Goal: Task Accomplishment & Management: Use online tool/utility

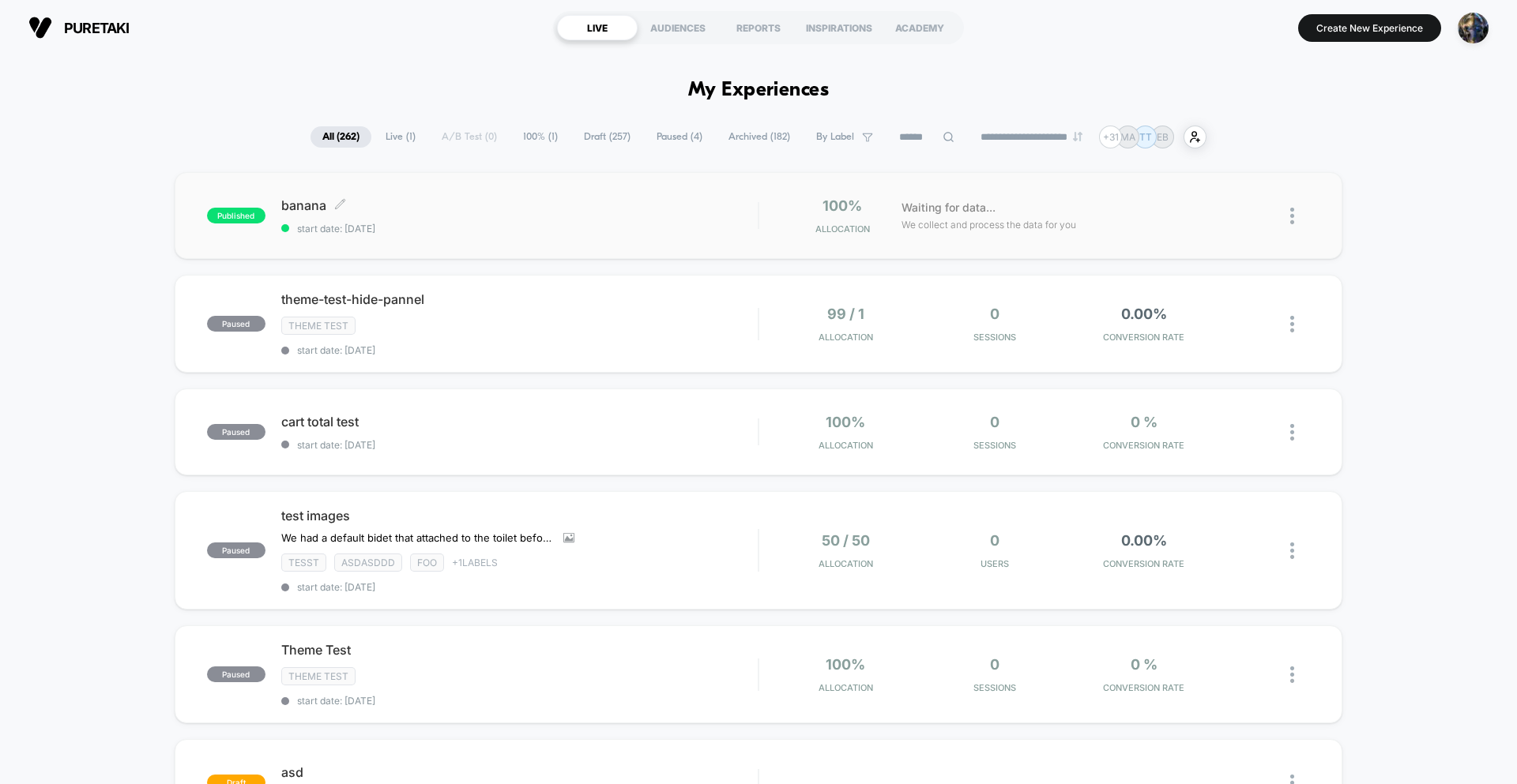
click at [579, 214] on div "banana Click to edit experience details Click to edit experience details start …" at bounding box center [519, 216] width 477 height 37
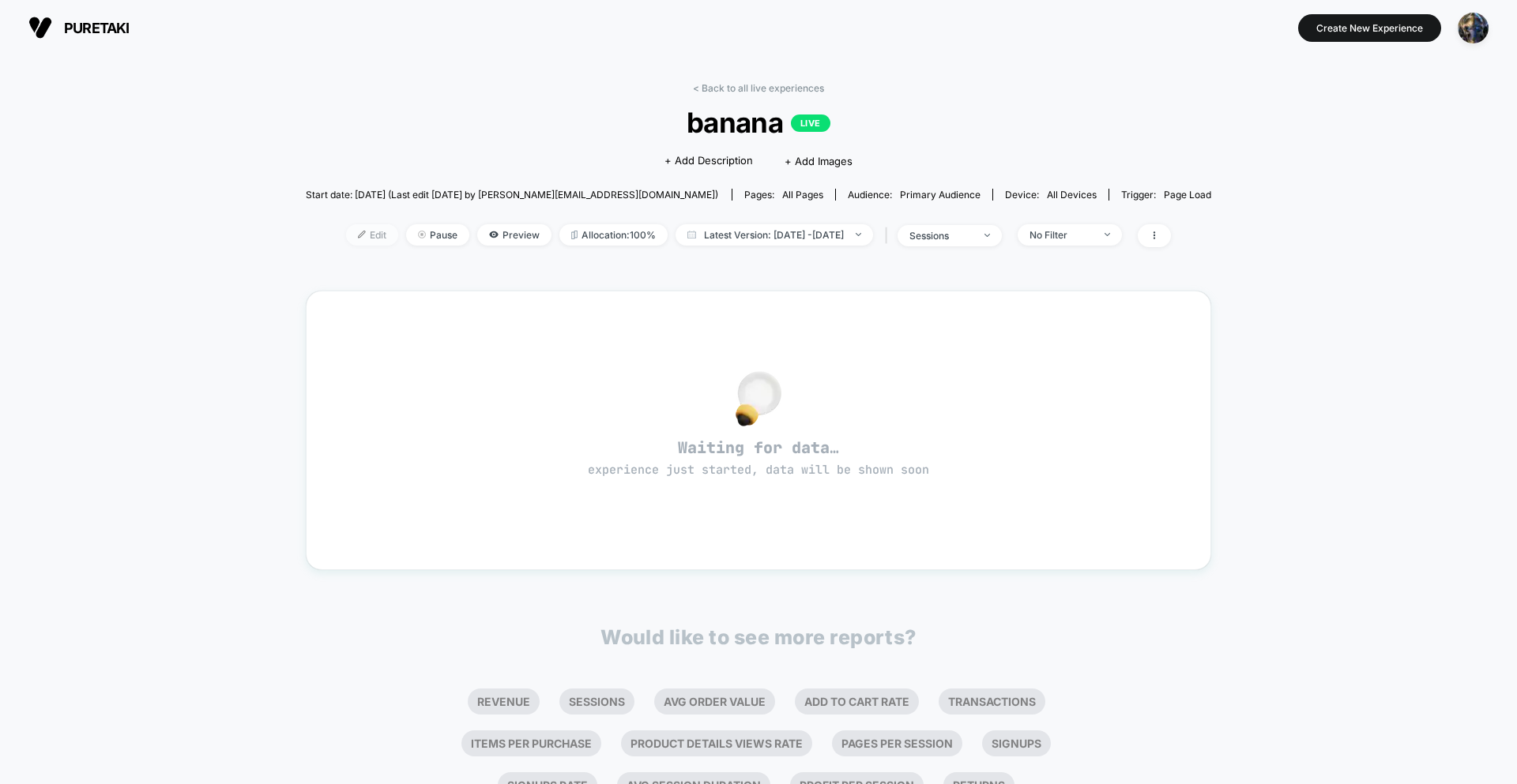
click at [346, 244] on span "Edit" at bounding box center [372, 235] width 52 height 21
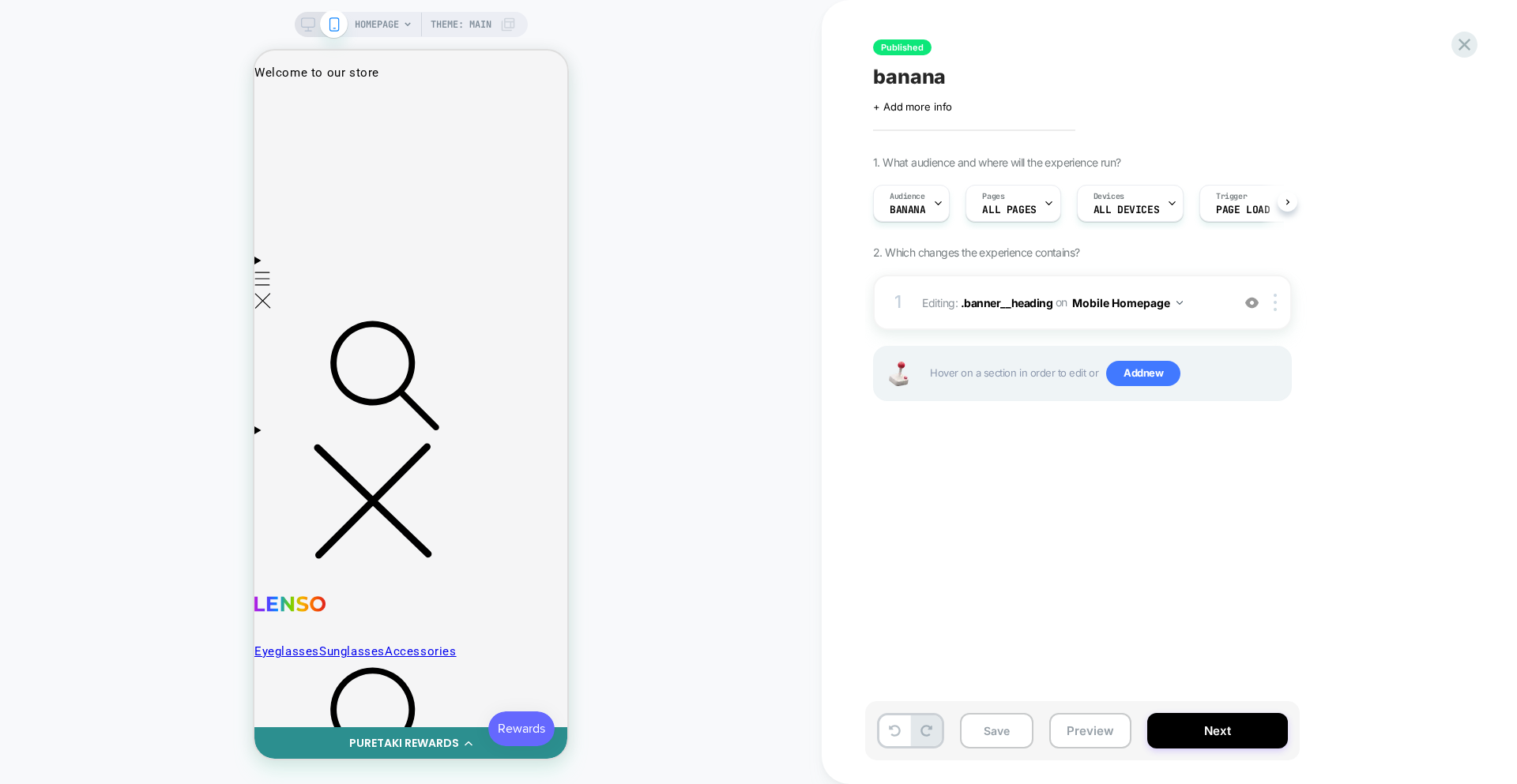
scroll to position [0, 1]
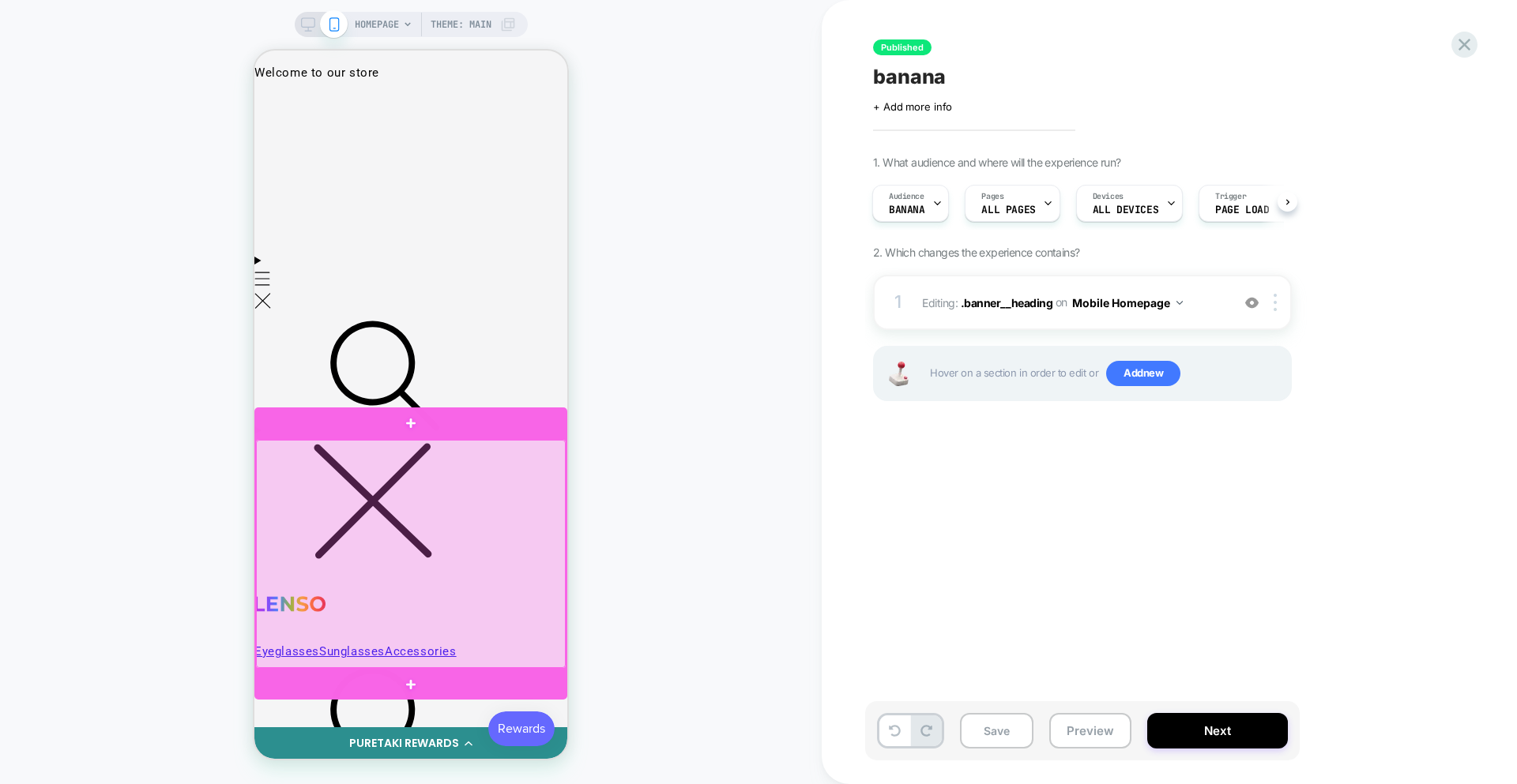
click at [482, 454] on div at bounding box center [410, 554] width 310 height 228
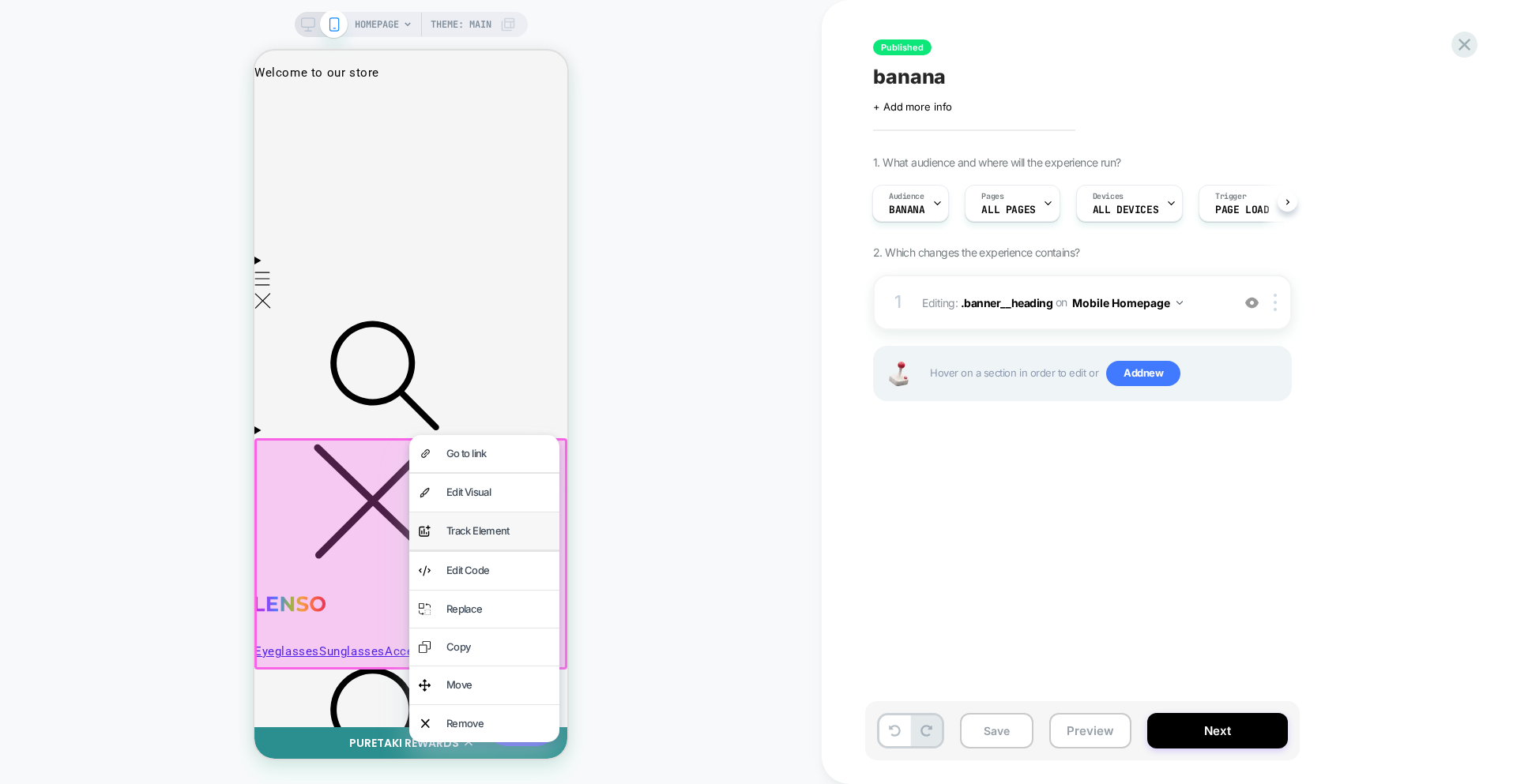
click at [483, 533] on div "Track Element" at bounding box center [498, 531] width 104 height 18
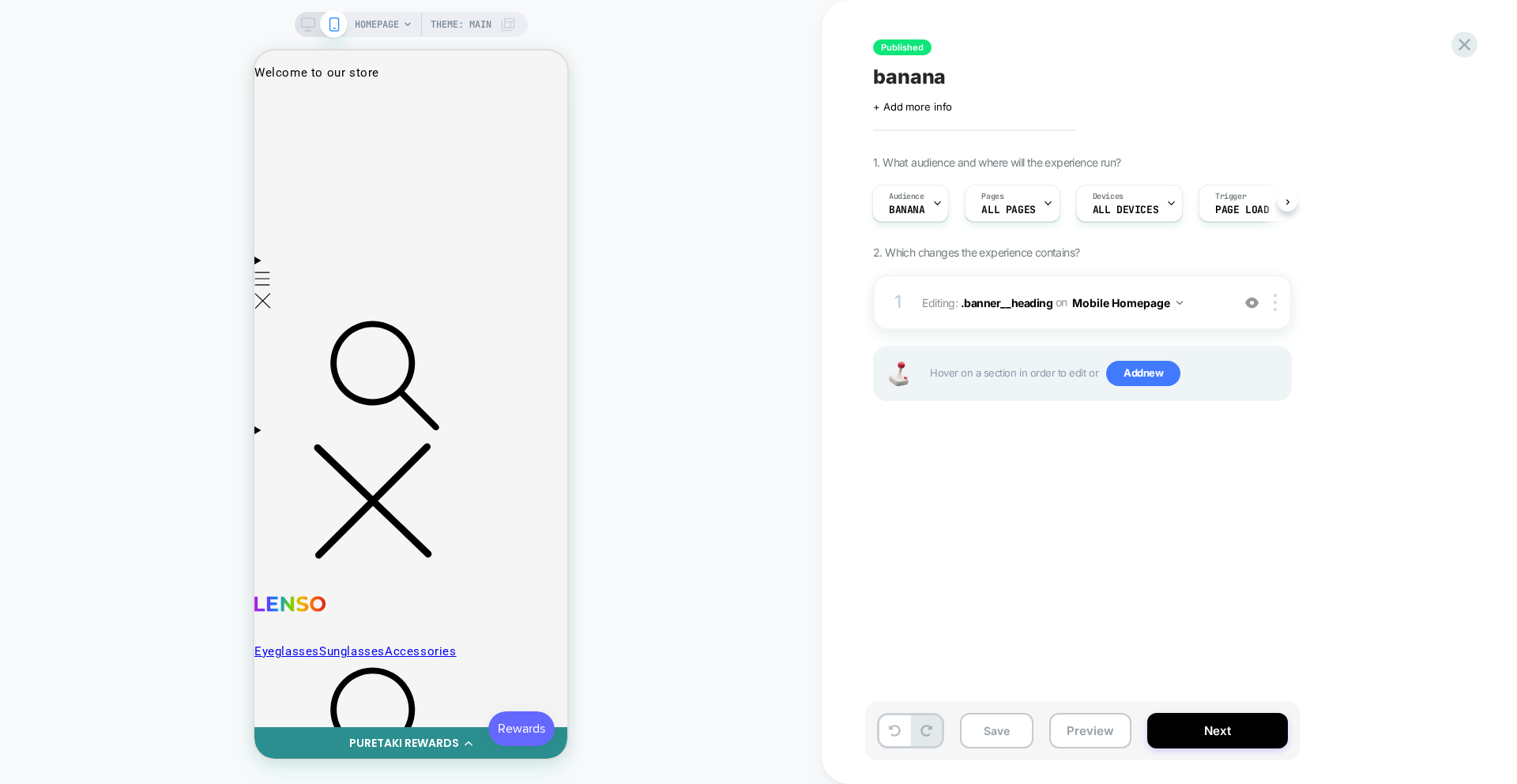
click at [699, 434] on div "HOMEPAGE Theme: MAIN" at bounding box center [410, 392] width 822 height 752
drag, startPoint x: 776, startPoint y: 412, endPoint x: 797, endPoint y: 405, distance: 22.1
click at [780, 412] on div "HOMEPAGE Theme: MAIN" at bounding box center [410, 392] width 822 height 752
click at [641, 121] on div "HOMEPAGE Theme: MAIN" at bounding box center [410, 392] width 822 height 752
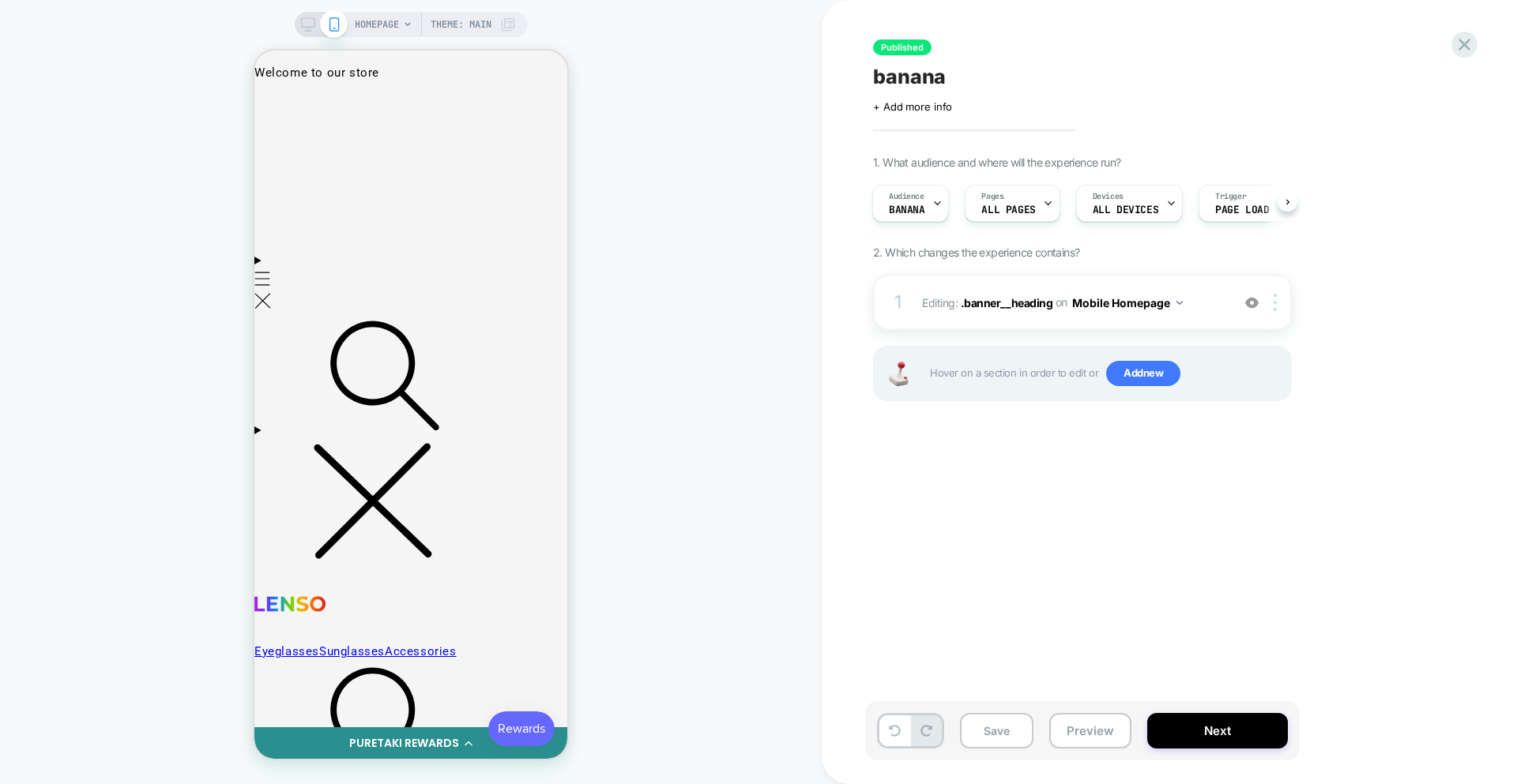
drag, startPoint x: 1460, startPoint y: 49, endPoint x: 710, endPoint y: 173, distance: 760.2
click at [710, 172] on div "HOMEPAGE Theme: MAIN Published banana Click to edit experience details + Add mo…" at bounding box center [758, 392] width 1517 height 784
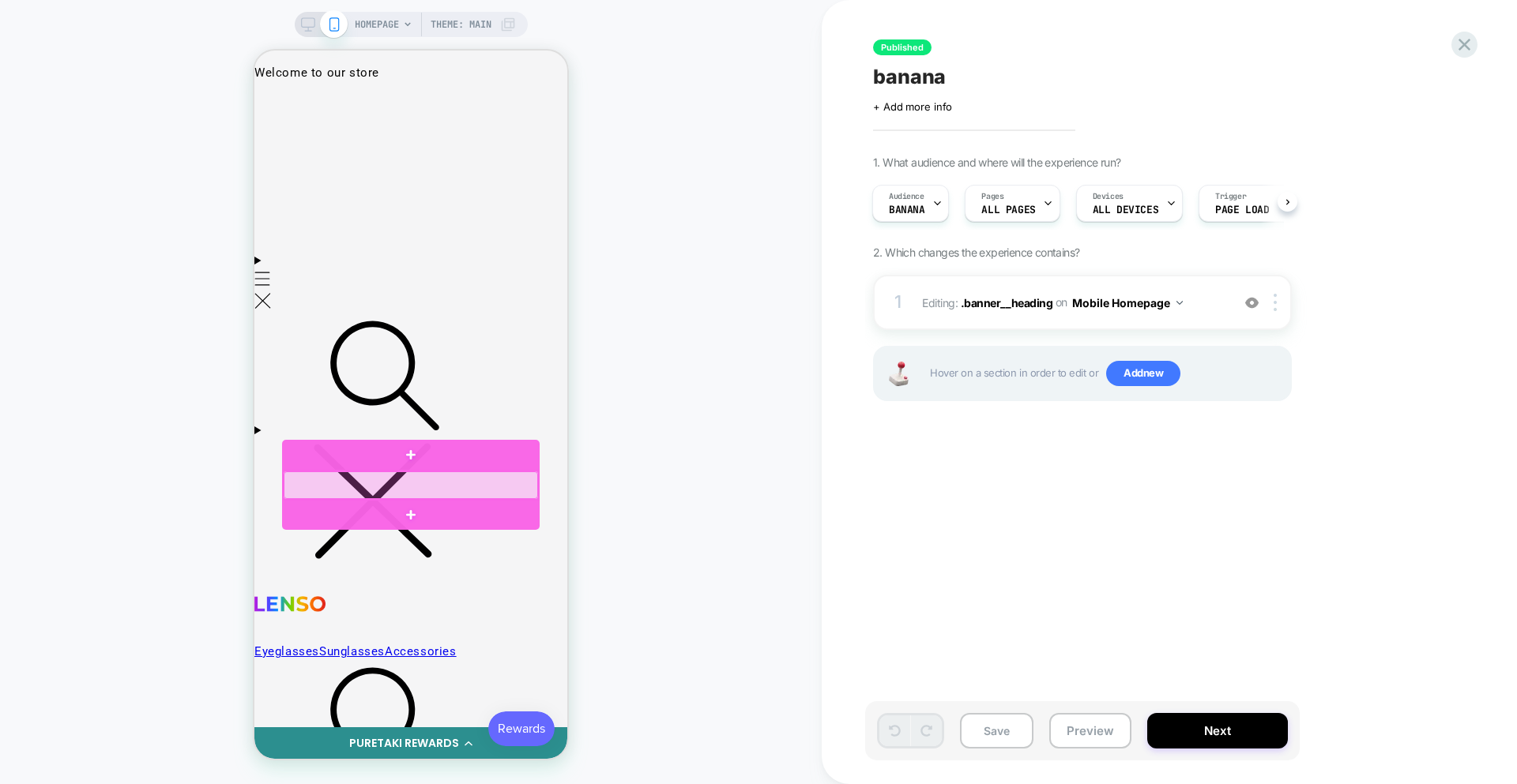
click at [469, 486] on div at bounding box center [410, 485] width 254 height 28
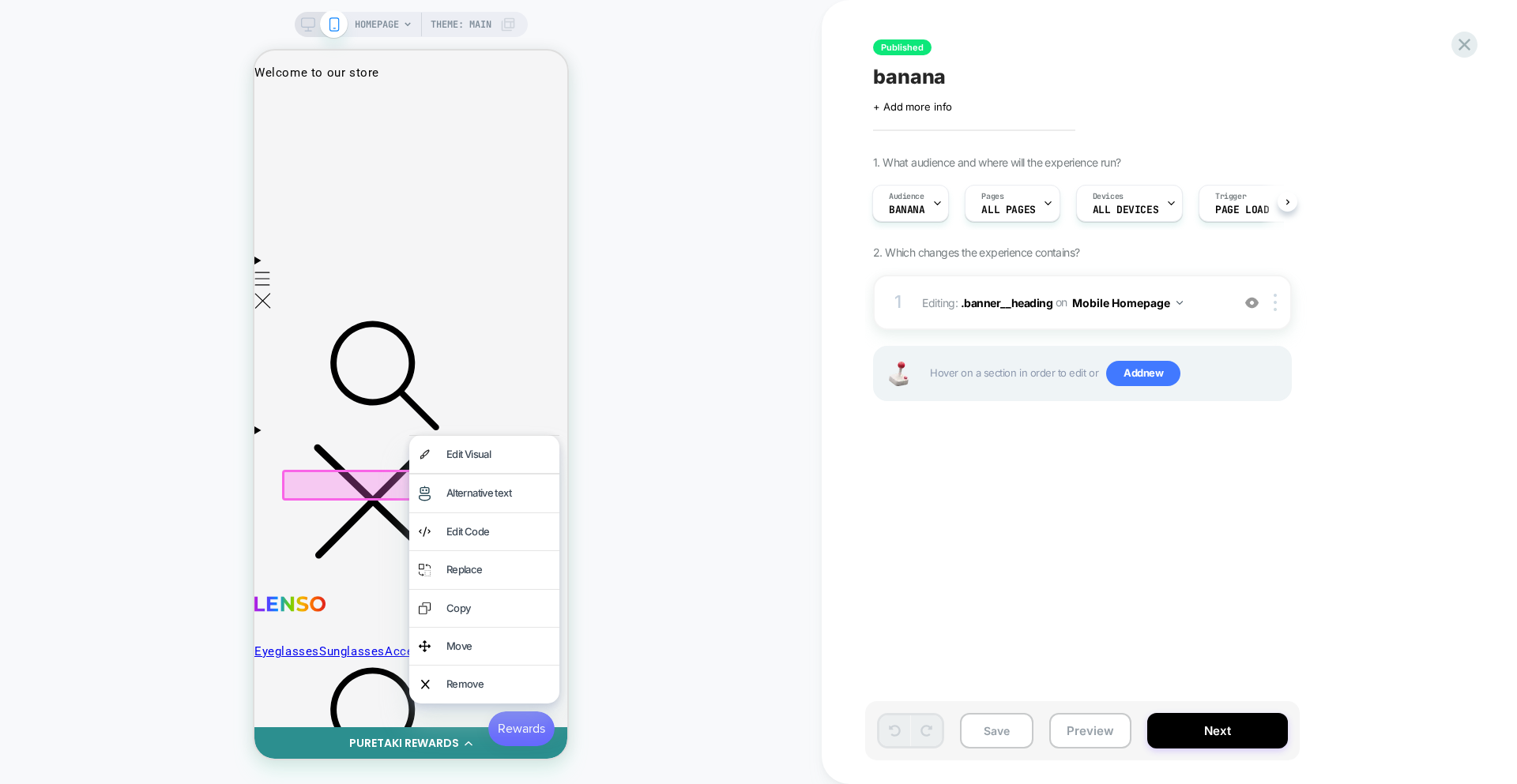
drag, startPoint x: 642, startPoint y: 485, endPoint x: 659, endPoint y: 464, distance: 27.0
click at [640, 485] on div "HOMEPAGE Theme: MAIN" at bounding box center [410, 392] width 822 height 752
drag, startPoint x: 678, startPoint y: 418, endPoint x: 254, endPoint y: 463, distance: 426.4
click at [678, 418] on div "HOMEPAGE Theme: MAIN" at bounding box center [410, 392] width 822 height 752
drag, startPoint x: 752, startPoint y: 461, endPoint x: 701, endPoint y: 469, distance: 51.6
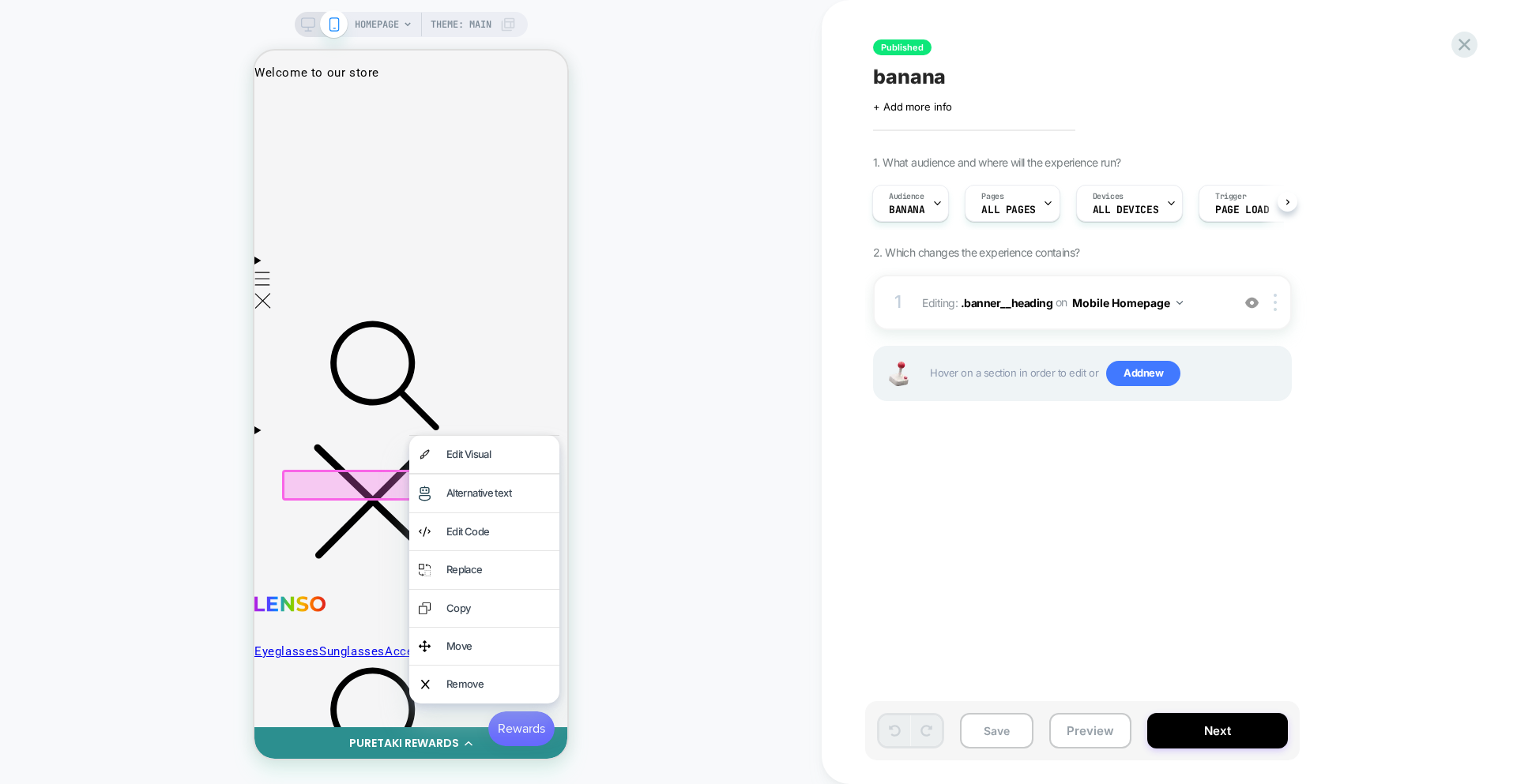
click at [752, 462] on div "HOMEPAGE Theme: MAIN" at bounding box center [410, 392] width 822 height 752
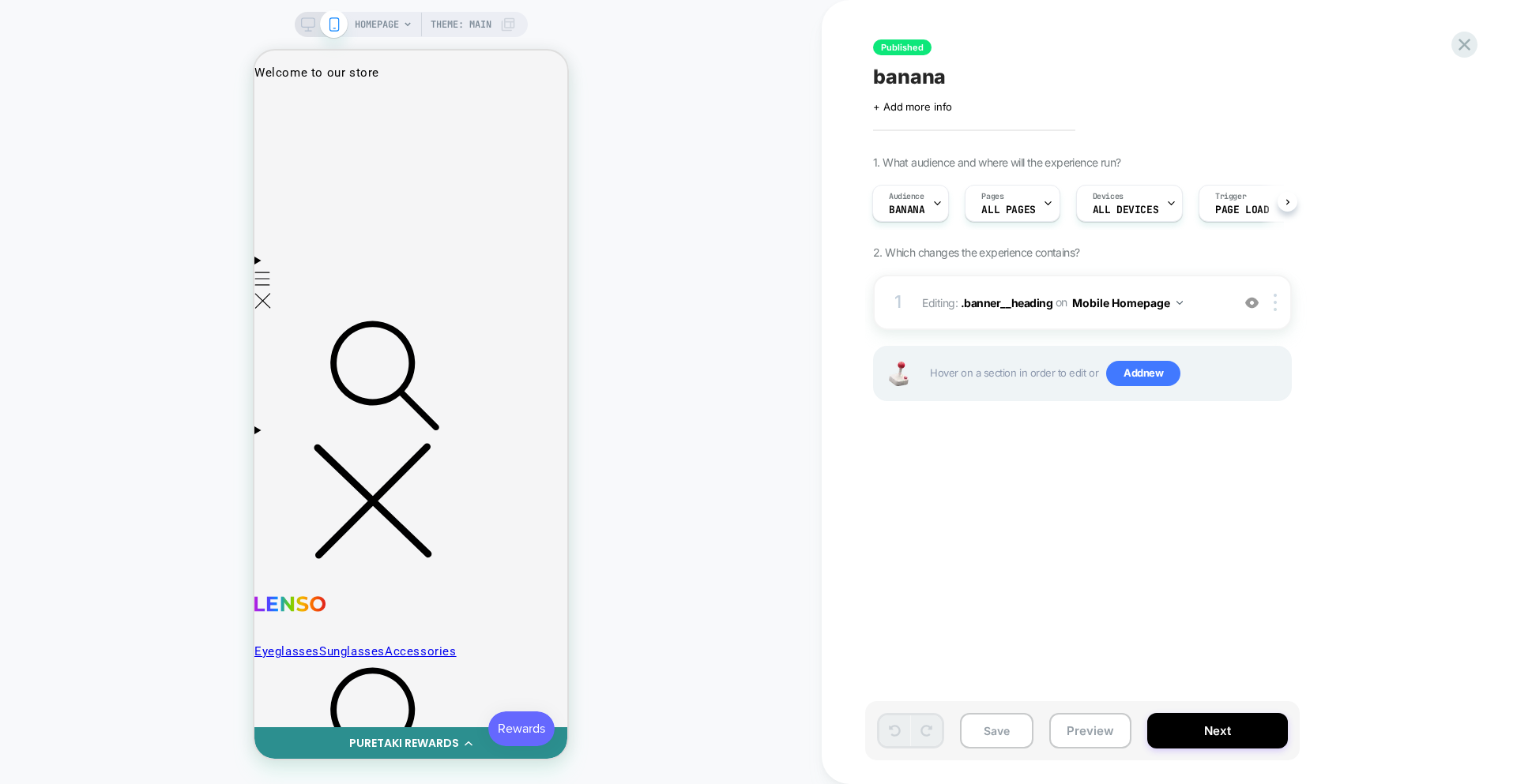
click at [688, 379] on div "HOMEPAGE Theme: MAIN" at bounding box center [410, 392] width 822 height 752
click at [1454, 48] on icon at bounding box center [1464, 44] width 21 height 21
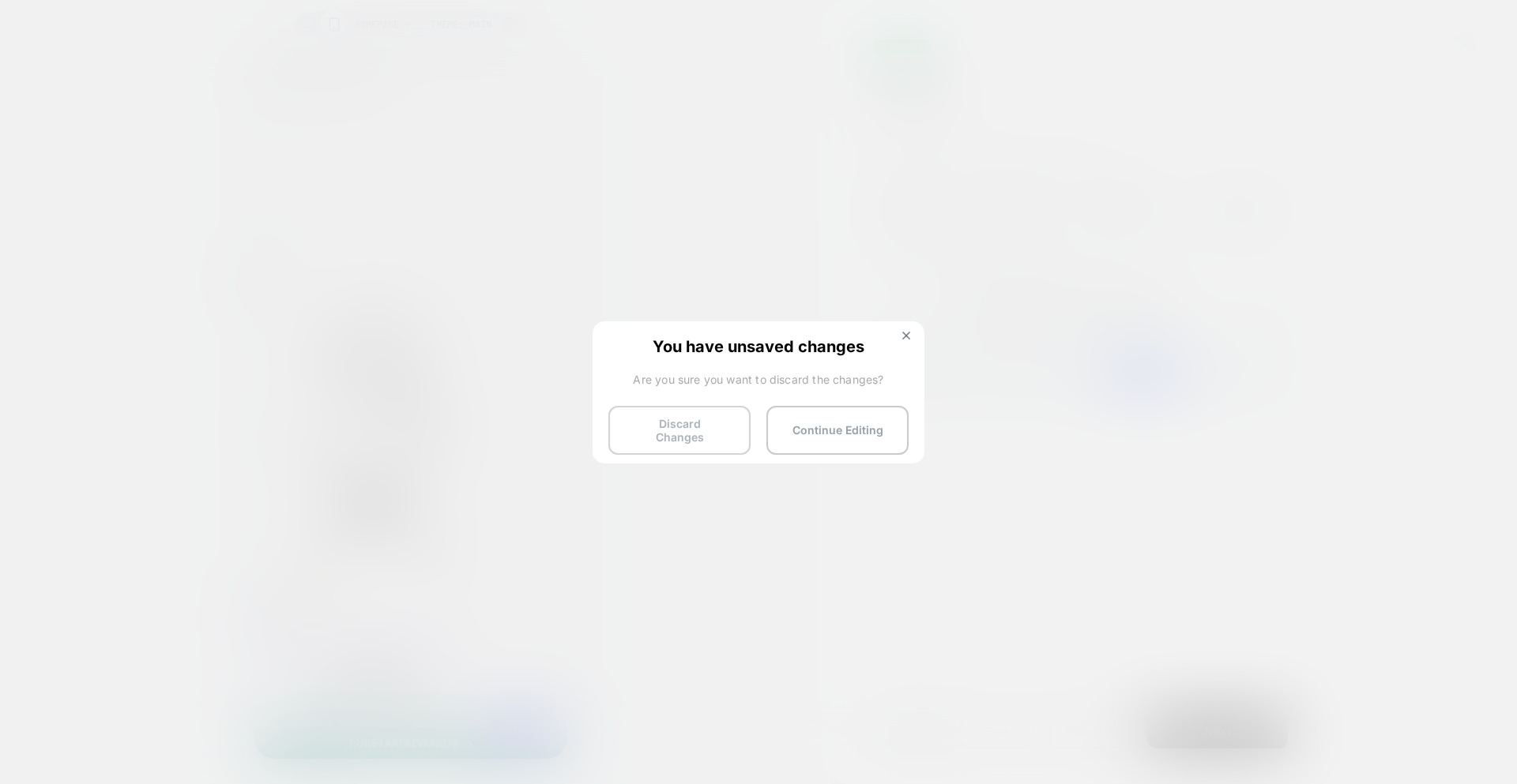
click at [646, 424] on button "Discard Changes" at bounding box center [680, 430] width 142 height 49
